Goal: Obtain resource: Download file/media

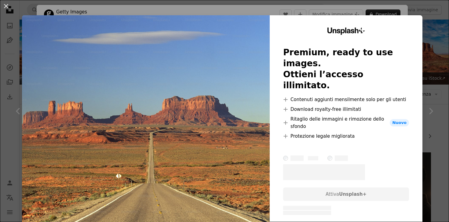
scroll to position [137, 0]
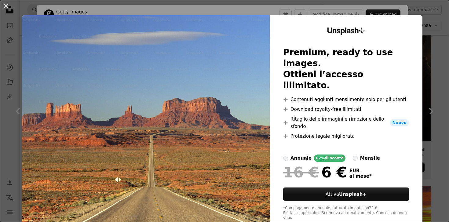
click at [438, 26] on div "An X shape Unsplash+ Premium, ready to use images. Ottieni l’accesso illimitato…" at bounding box center [224, 111] width 449 height 222
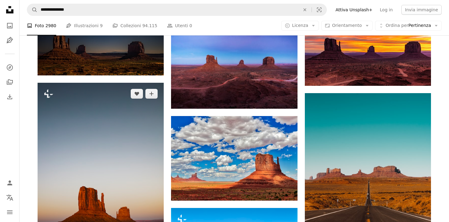
scroll to position [366, 0]
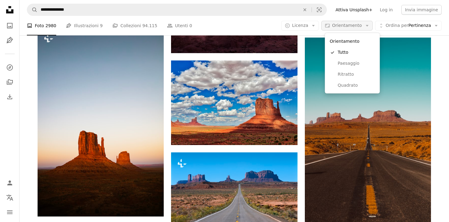
click at [365, 25] on icon "Arrow down" at bounding box center [366, 25] width 5 height 5
click at [348, 63] on span "Paesaggio" at bounding box center [356, 63] width 37 height 6
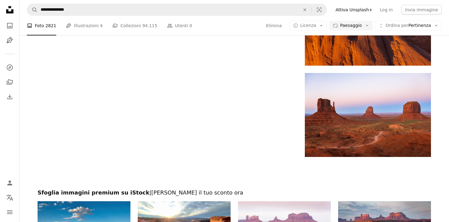
scroll to position [742, 0]
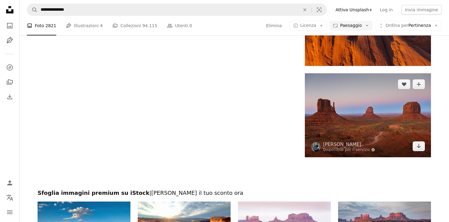
click at [364, 119] on img at bounding box center [368, 115] width 126 height 84
